Goal: Transaction & Acquisition: Book appointment/travel/reservation

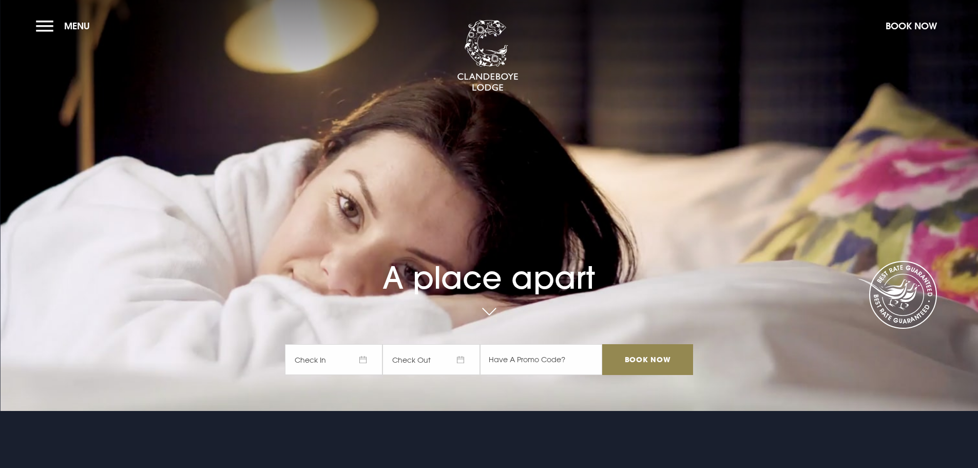
click at [359, 358] on span "Check In" at bounding box center [334, 359] width 98 height 31
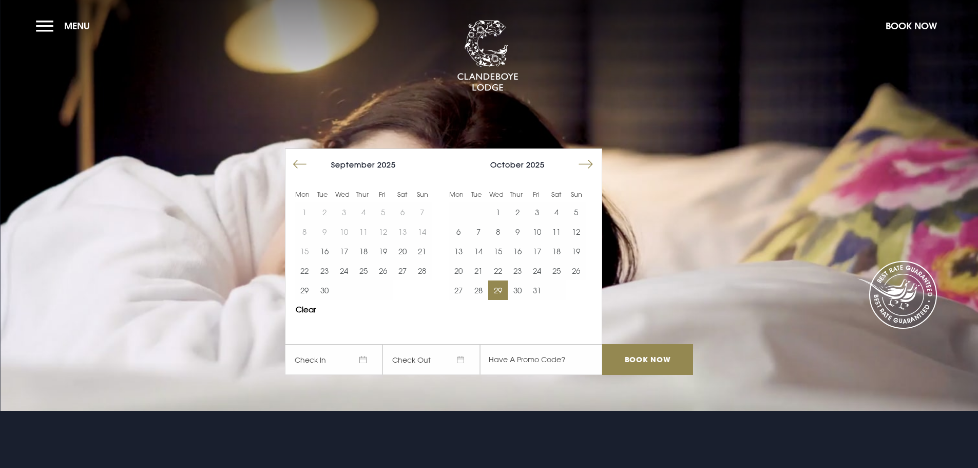
click at [498, 290] on button "29" at bounding box center [498, 290] width 20 height 20
click at [513, 291] on button "30" at bounding box center [518, 290] width 20 height 20
click at [643, 360] on input "Book Now" at bounding box center [647, 359] width 90 height 31
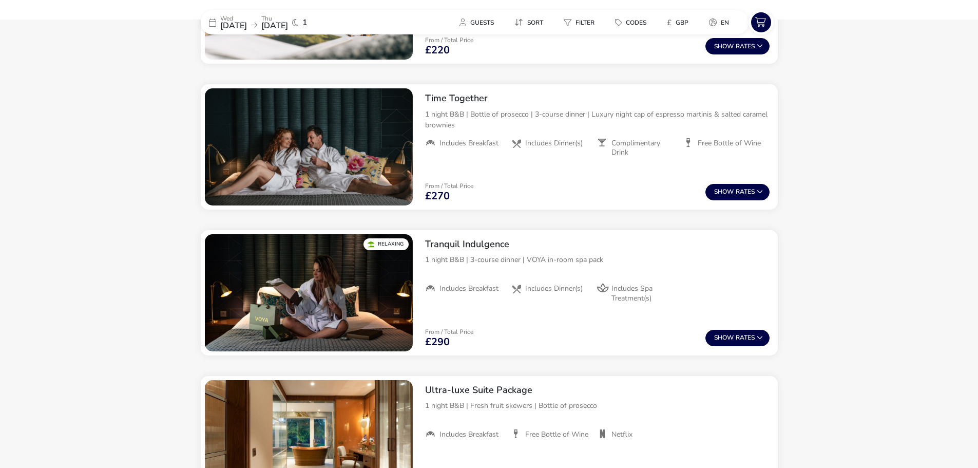
scroll to position [687, 0]
